Goal: Information Seeking & Learning: Learn about a topic

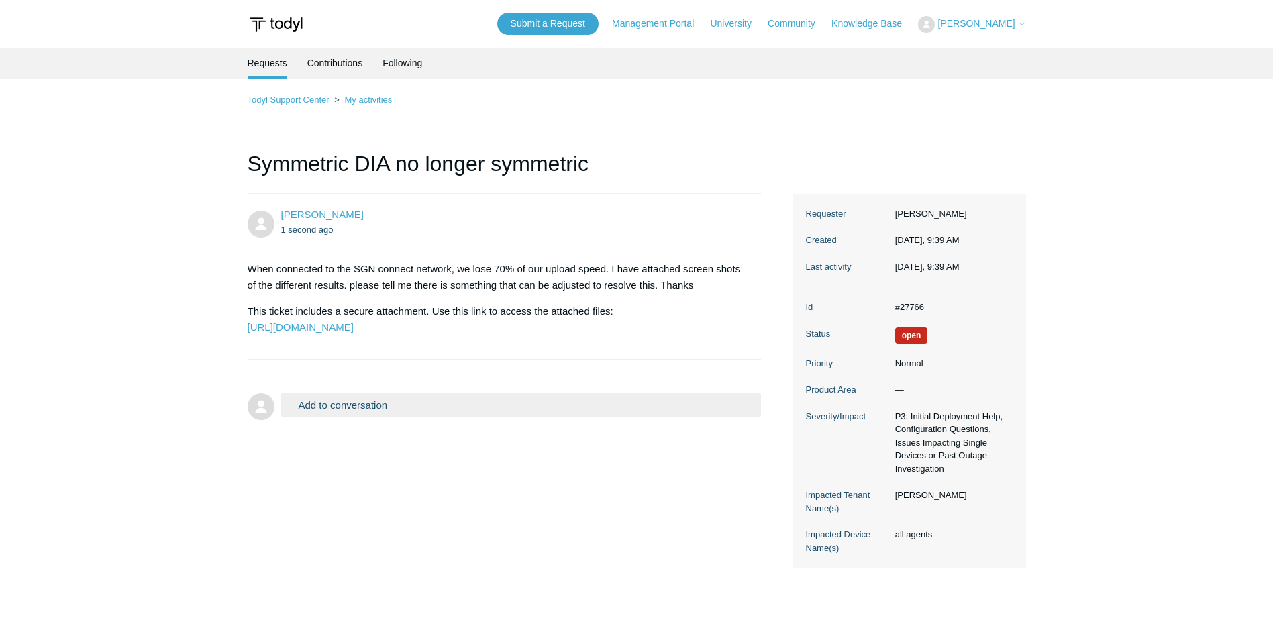
click at [151, 187] on main "Requests Contributions Following Todyl Support Center My activities Symmetric D…" at bounding box center [636, 327] width 1273 height 558
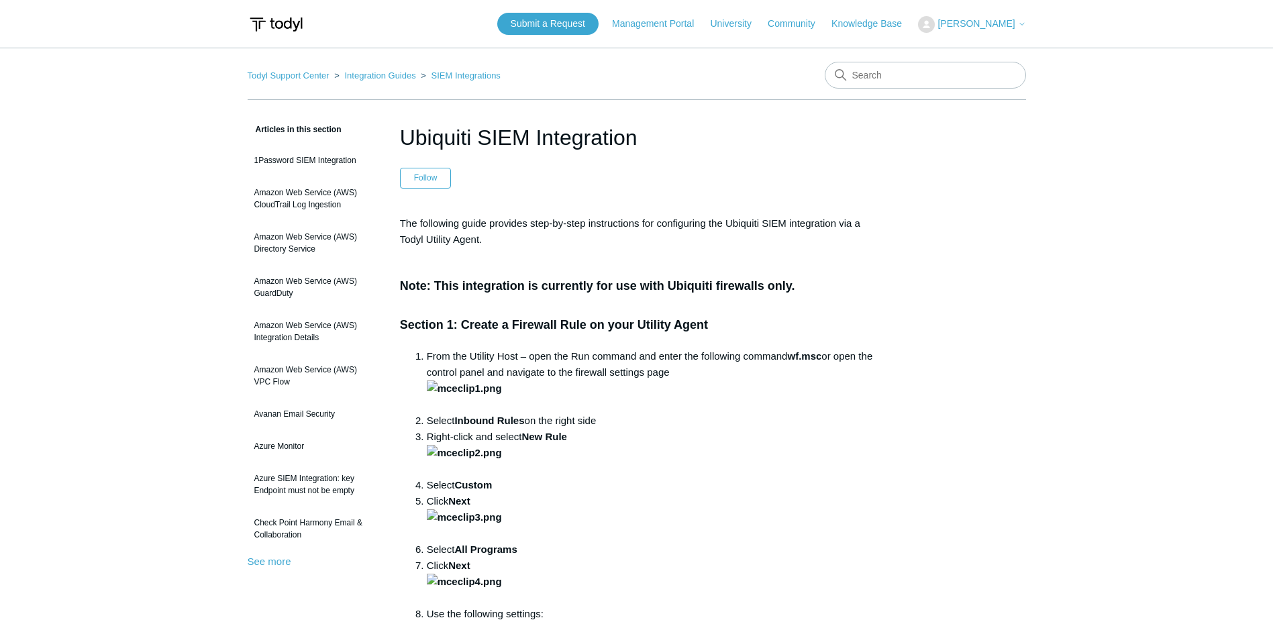
click at [854, 290] on h3 "Note: This integration is currently for use with Ubiquiti firewalls only. Secti…" at bounding box center [637, 296] width 474 height 77
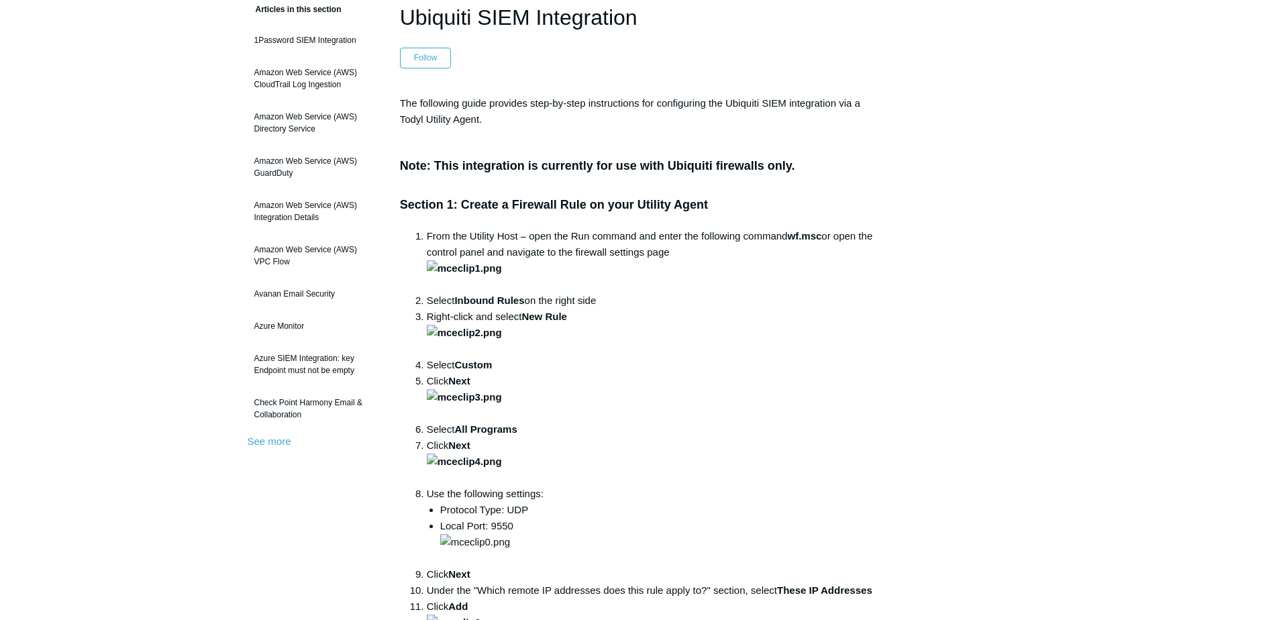
scroll to position [134, 0]
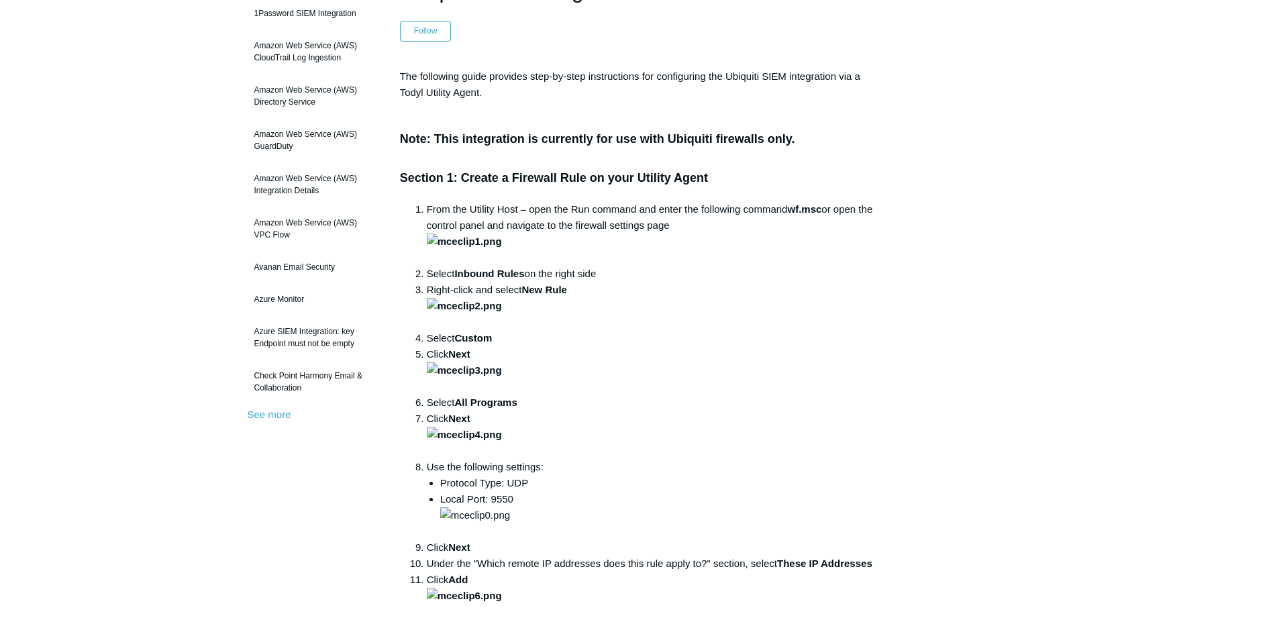
scroll to position [0, 0]
